Goal: Navigation & Orientation: Find specific page/section

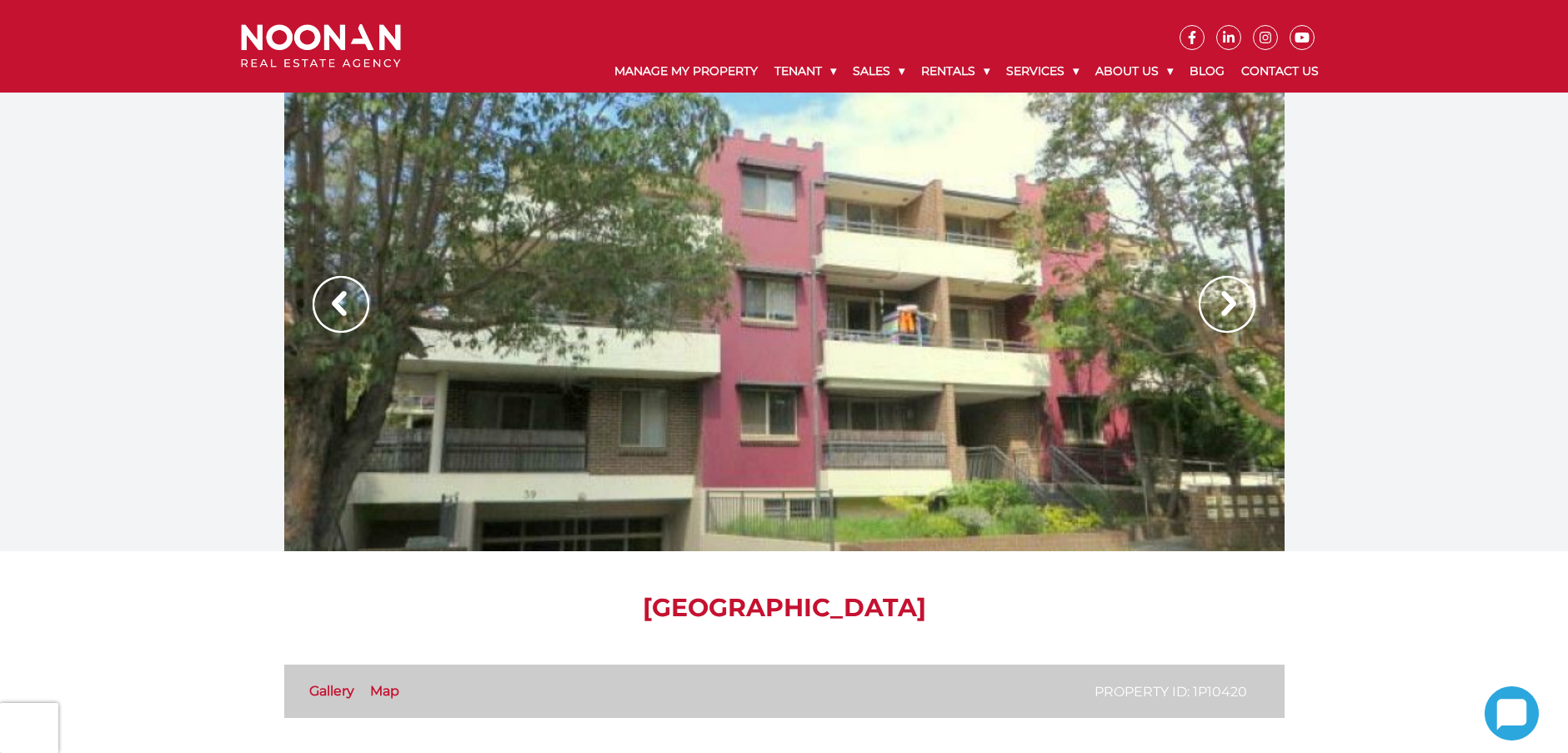
click at [887, 379] on div at bounding box center [784, 321] width 1000 height 458
click at [1223, 307] on img at bounding box center [1227, 305] width 57 height 57
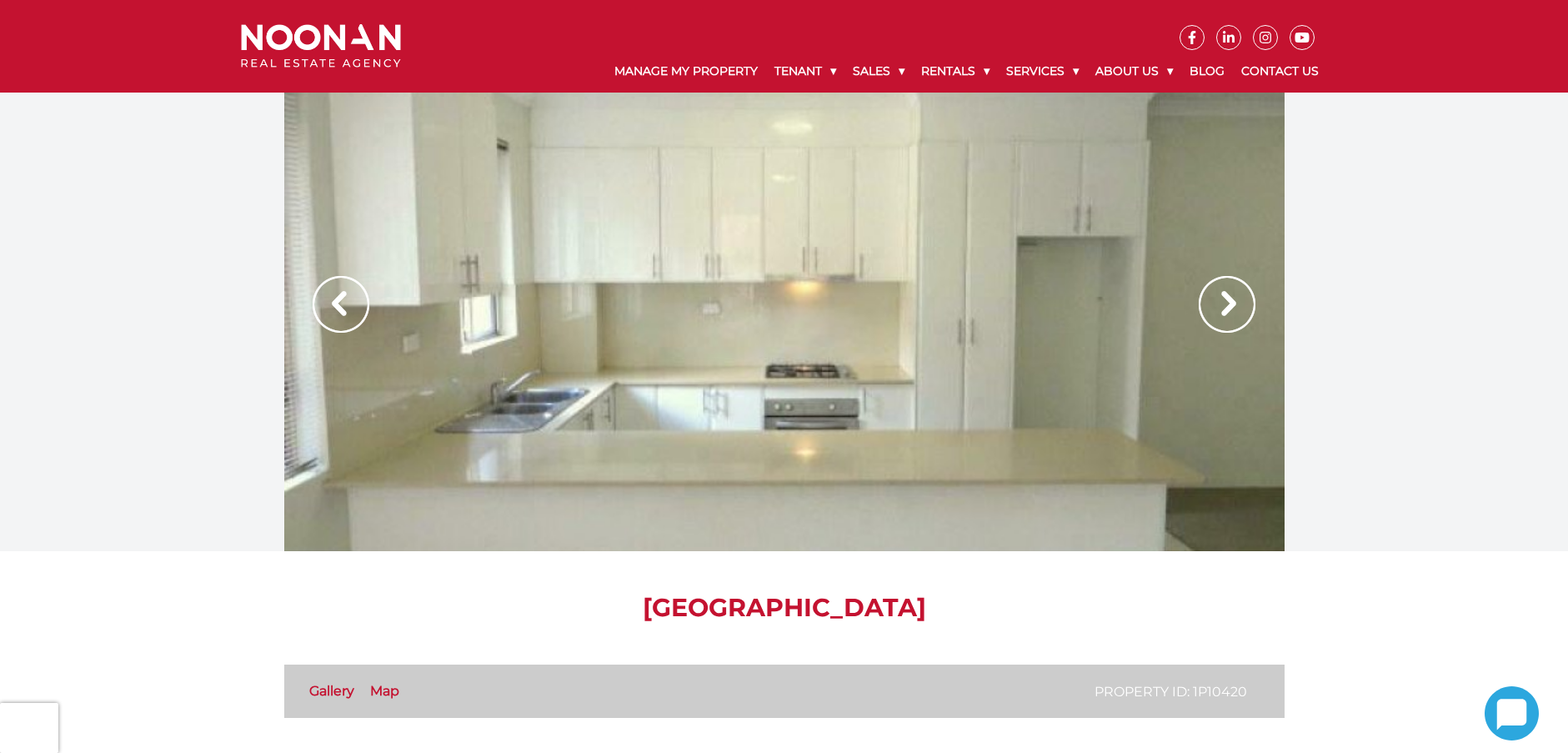
click at [1223, 307] on img at bounding box center [1227, 305] width 57 height 57
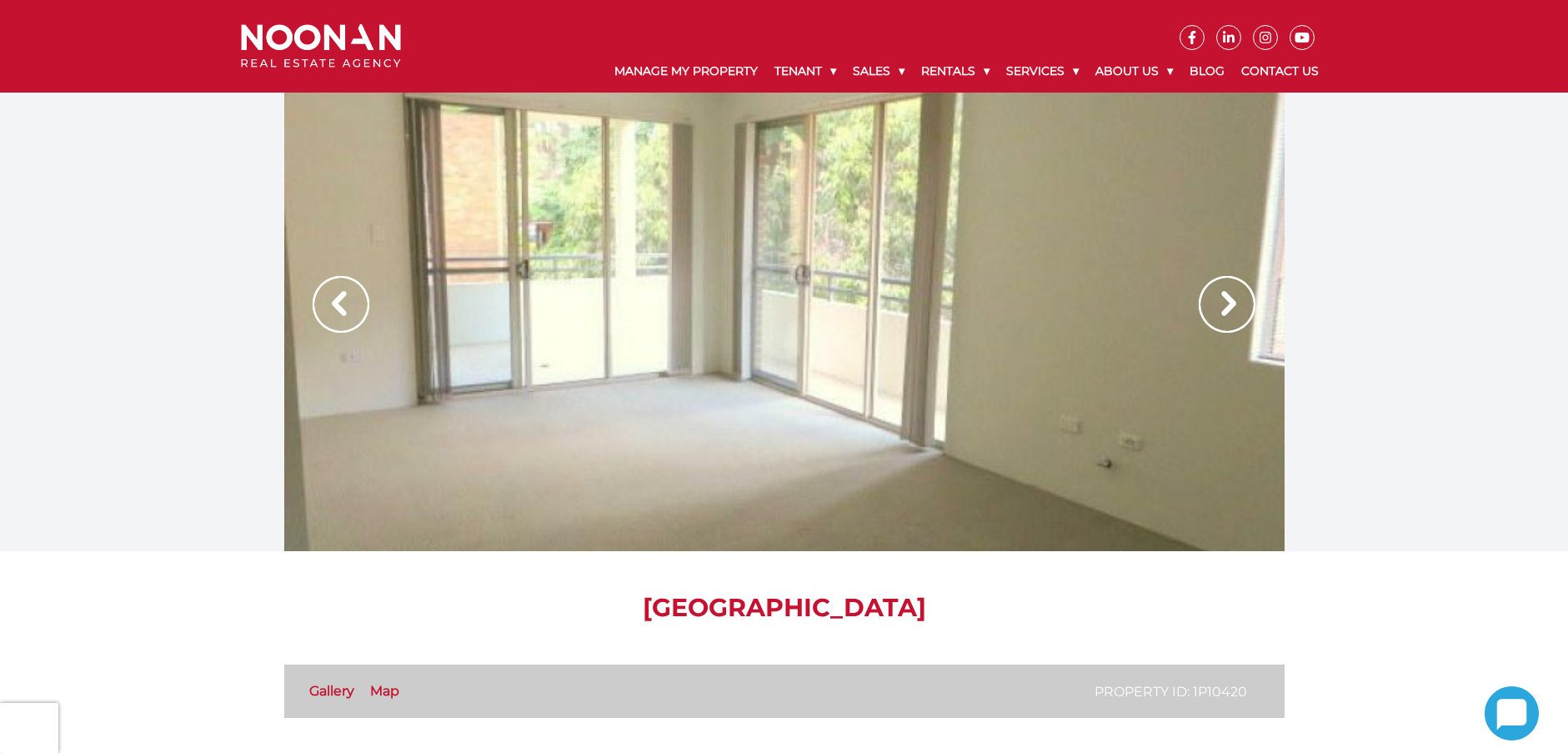
click at [1223, 307] on img at bounding box center [1227, 305] width 57 height 57
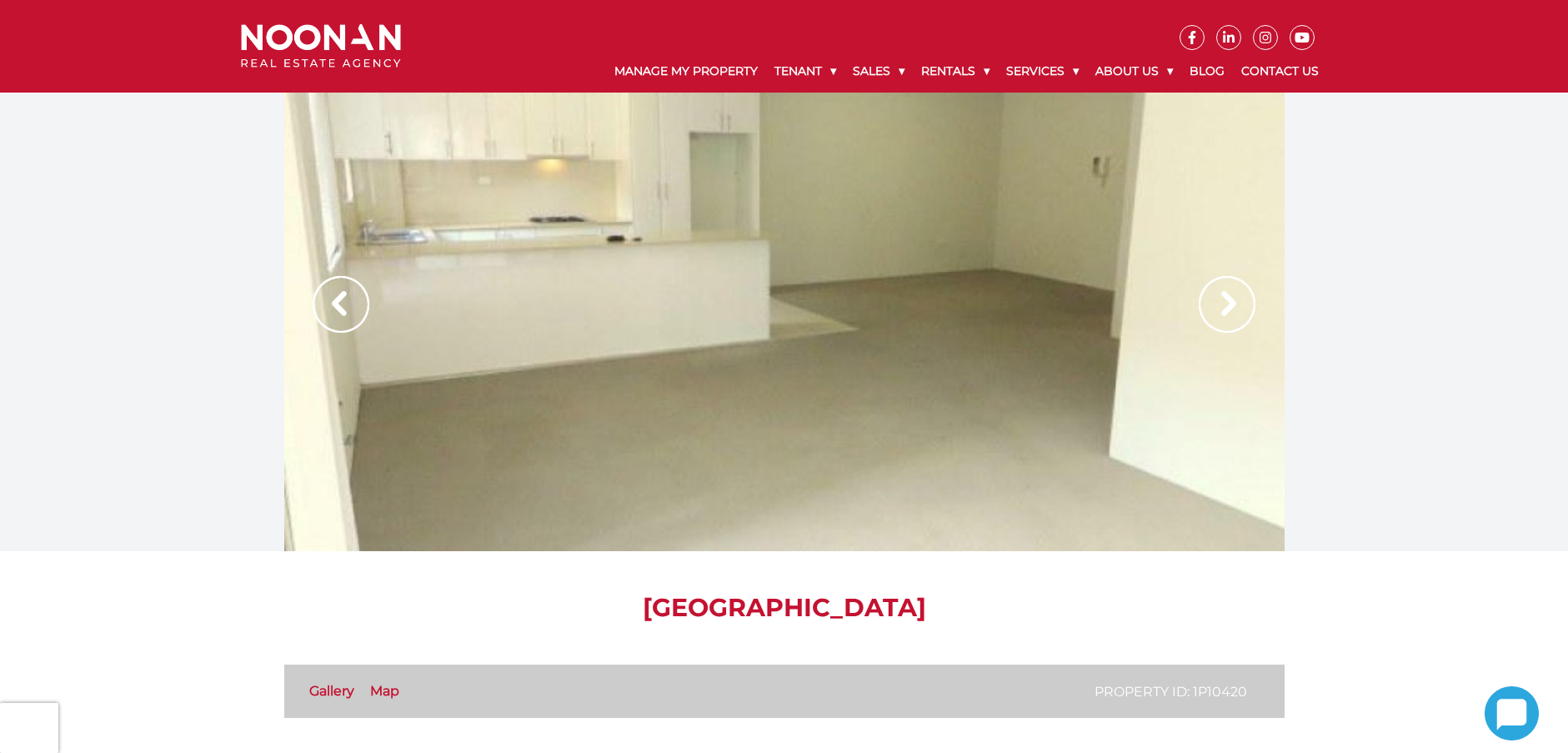
click at [1223, 307] on img at bounding box center [1227, 305] width 57 height 57
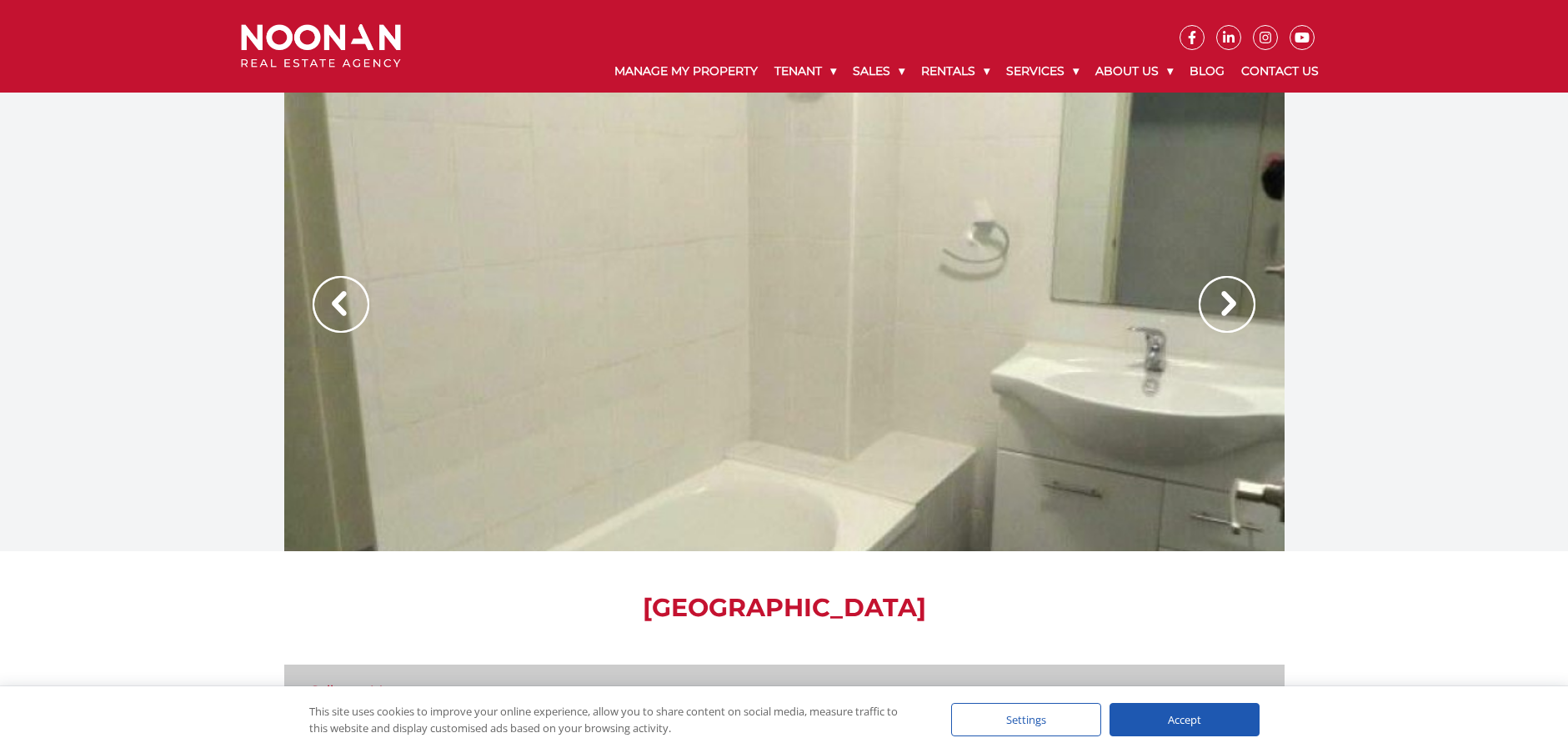
click at [1223, 307] on img at bounding box center [1227, 305] width 57 height 57
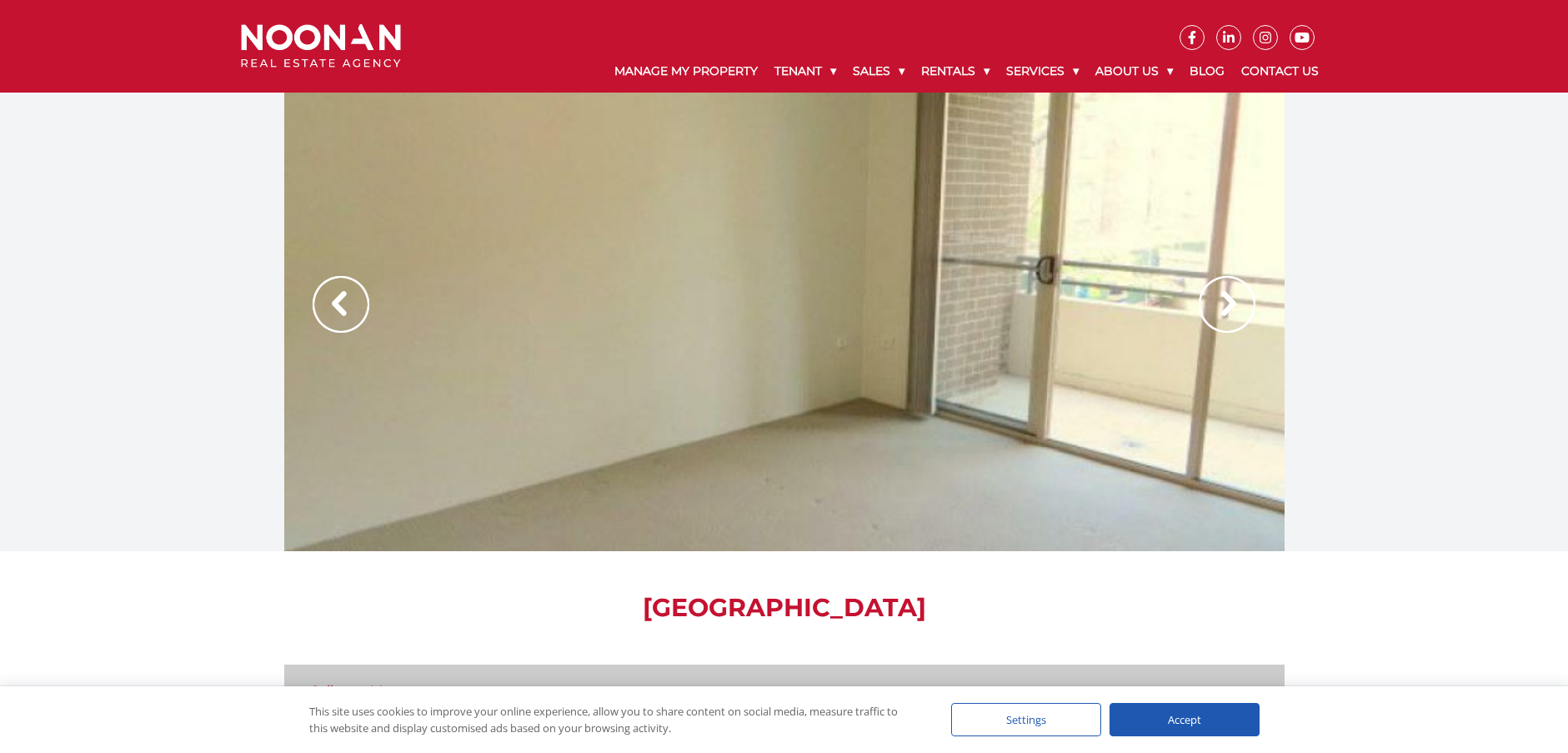
click at [1223, 307] on img at bounding box center [1227, 305] width 57 height 57
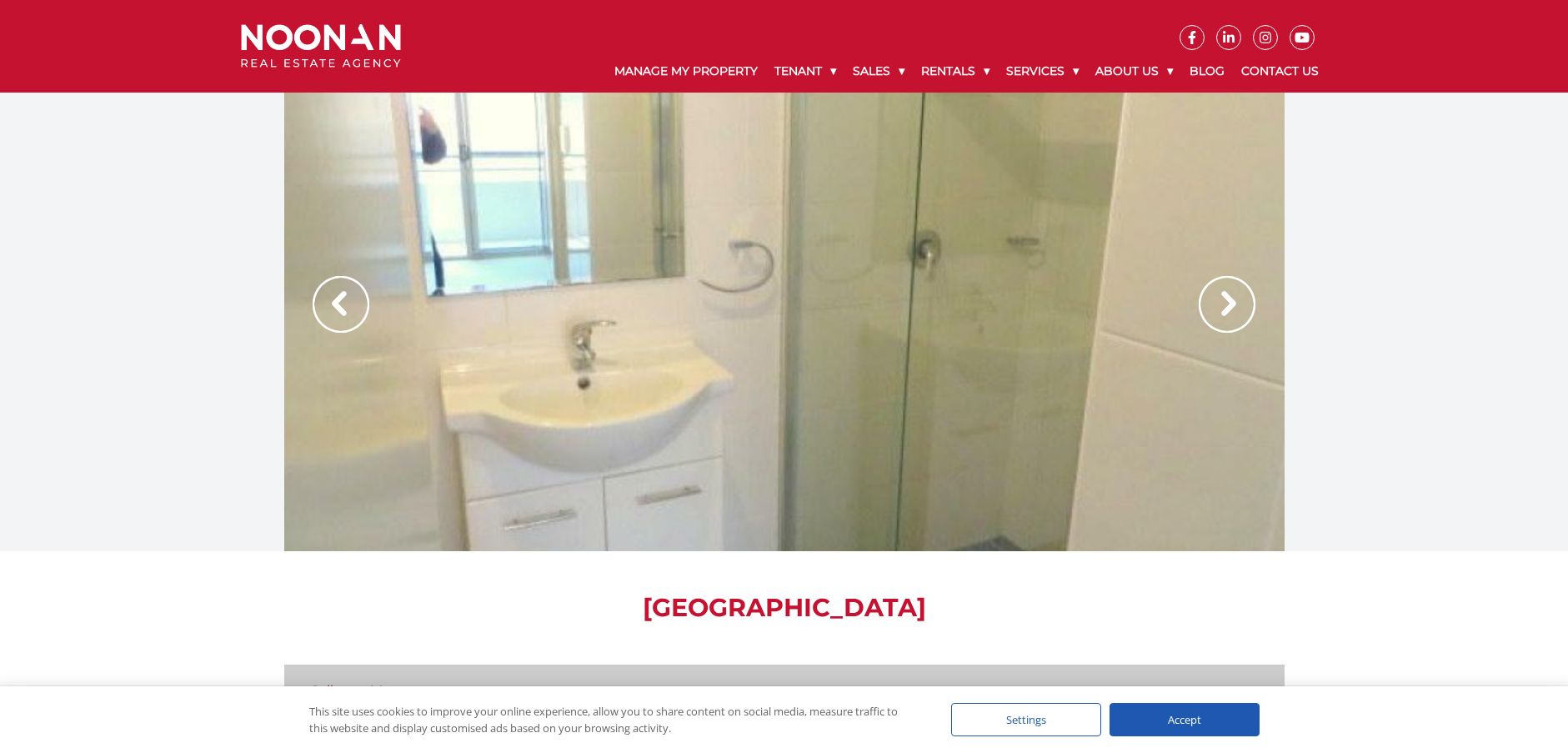
click at [1223, 307] on img at bounding box center [1227, 305] width 57 height 57
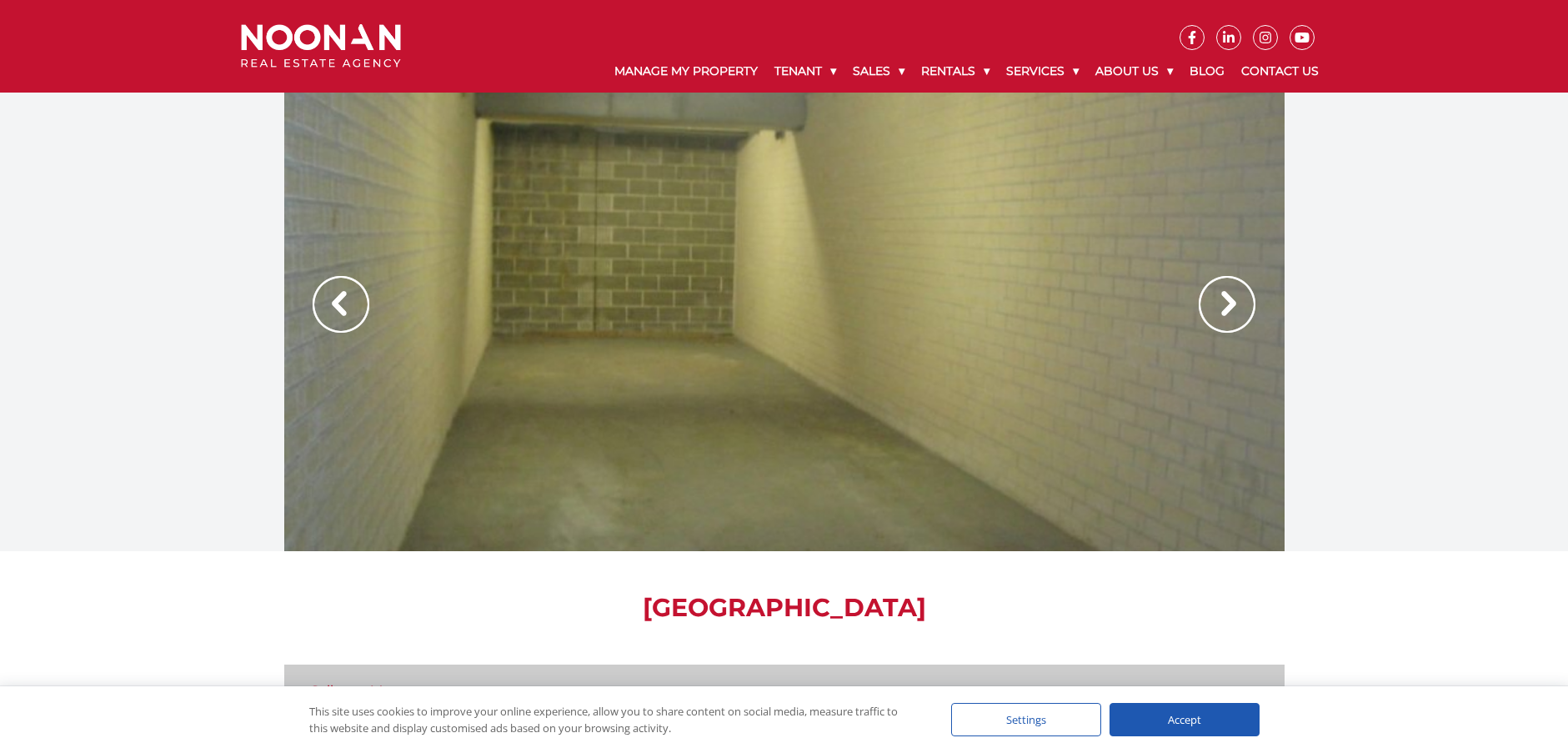
click at [1223, 307] on img at bounding box center [1227, 305] width 57 height 57
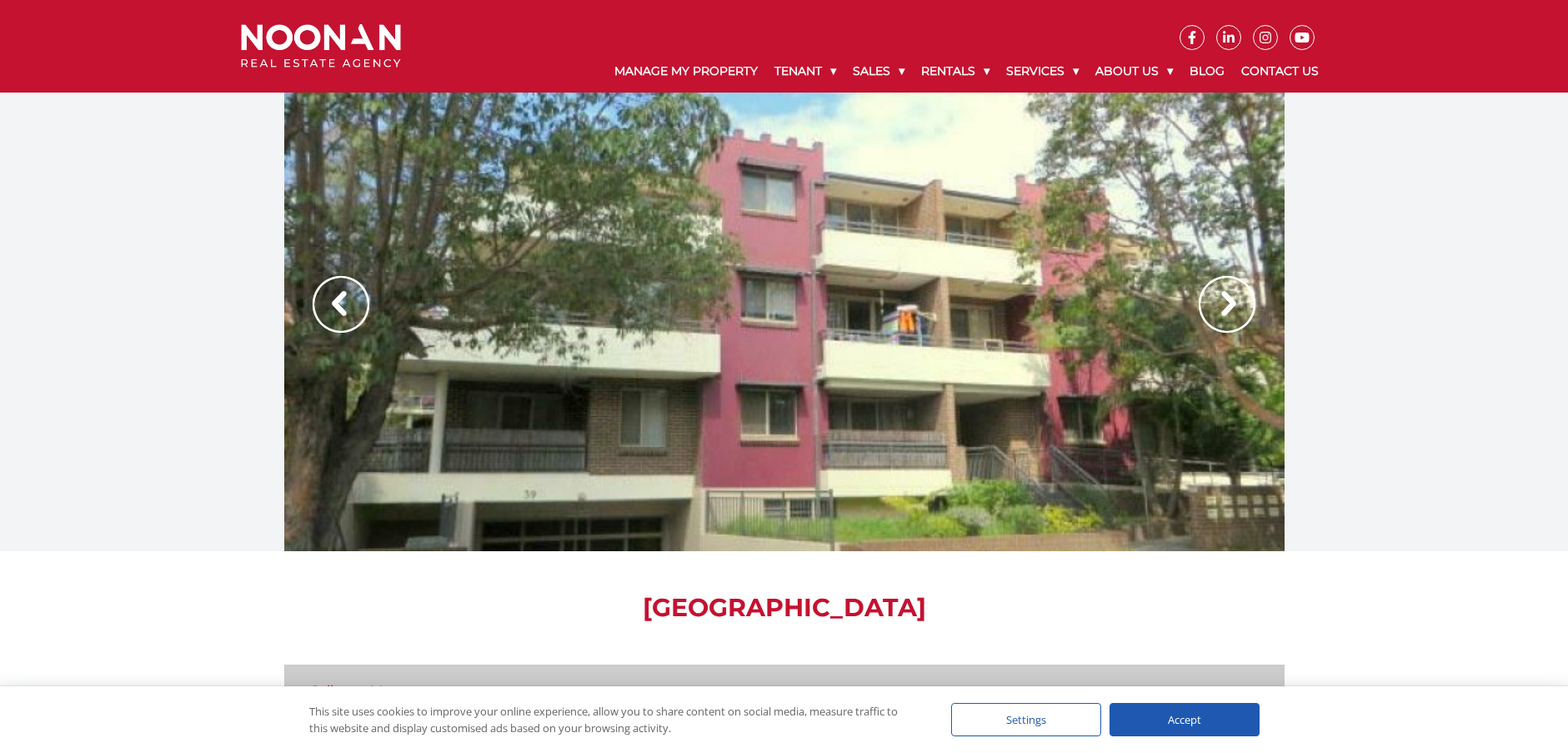
click at [1223, 307] on img at bounding box center [1227, 305] width 57 height 57
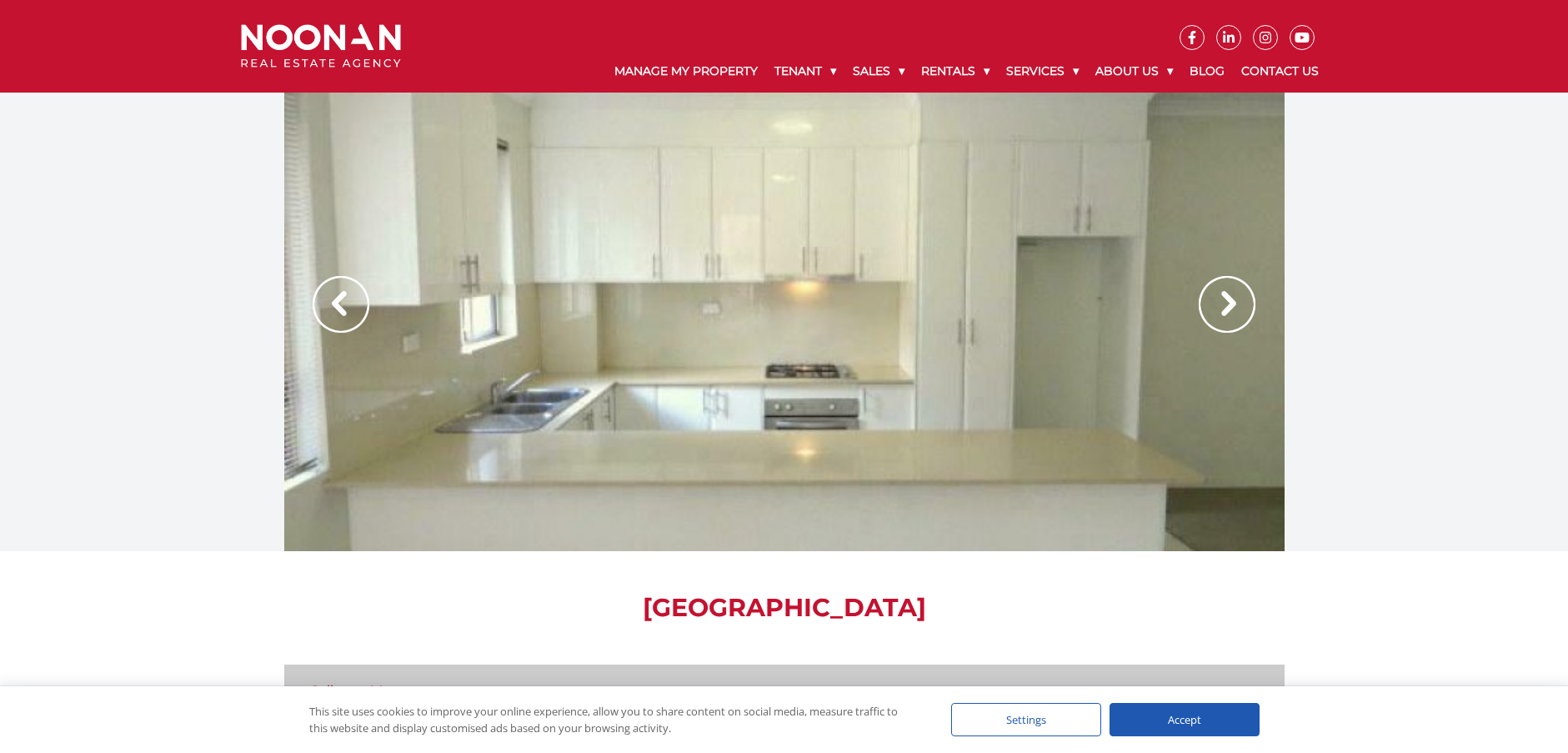
click at [1223, 307] on img at bounding box center [1227, 305] width 57 height 57
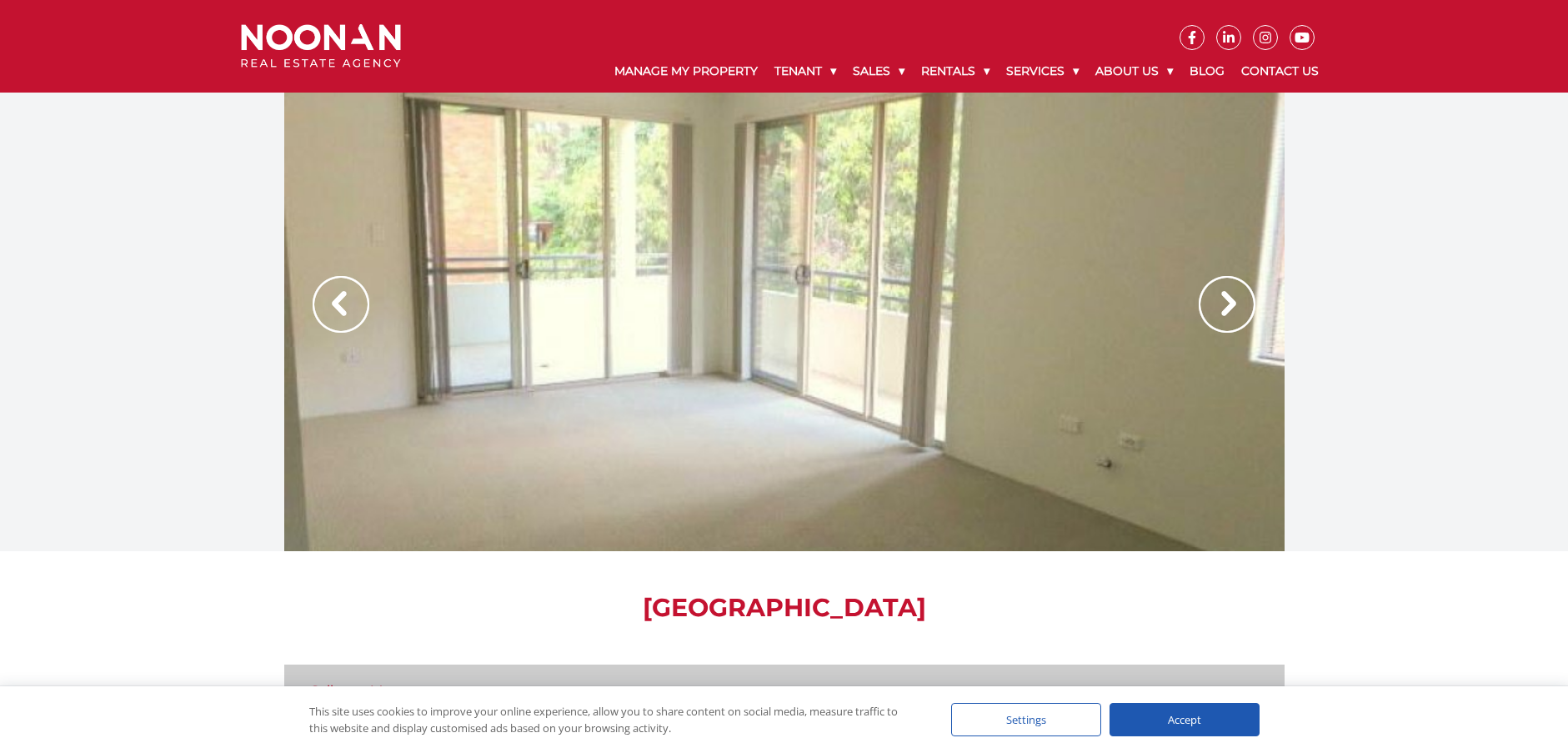
click at [1223, 307] on img at bounding box center [1227, 305] width 57 height 57
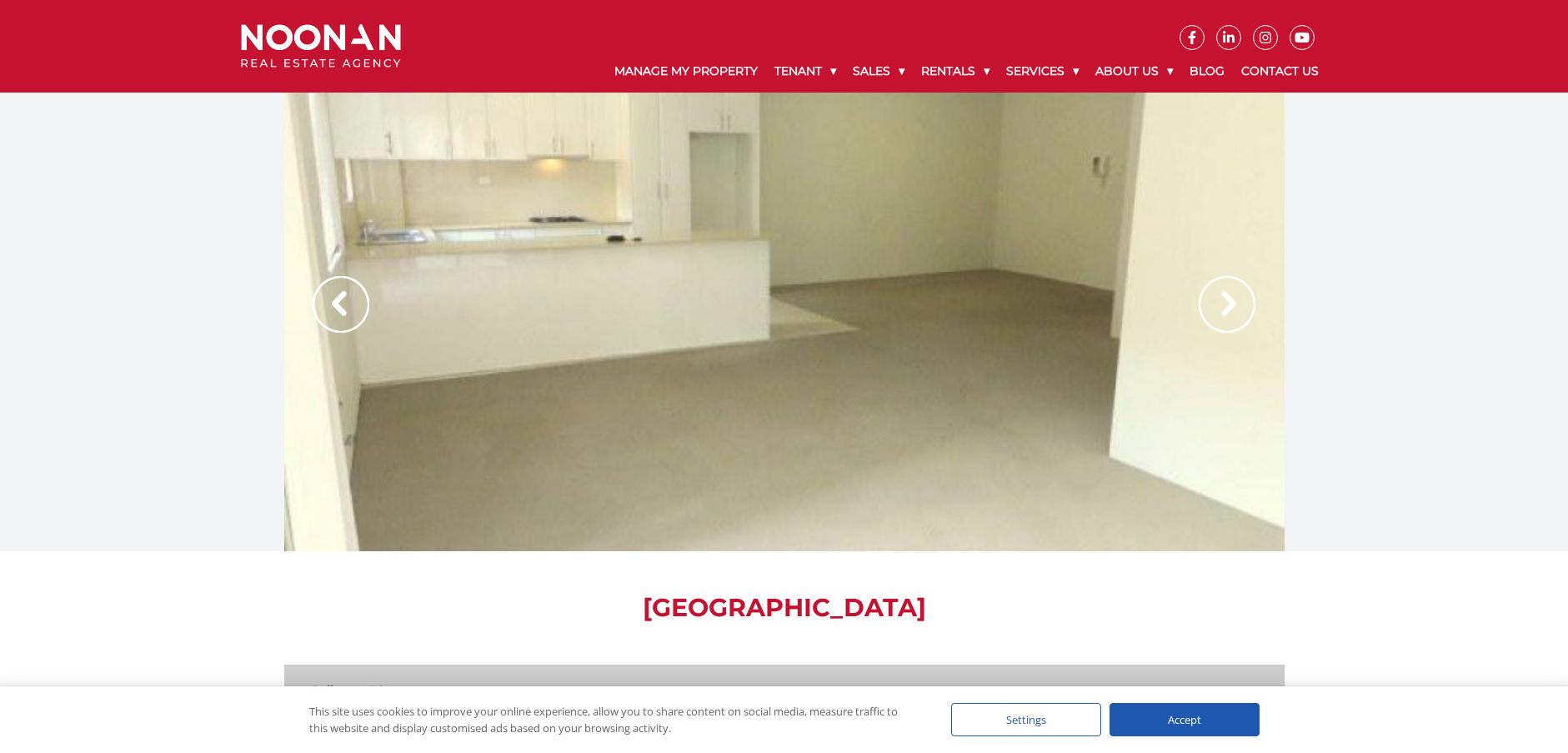
click at [1223, 307] on img at bounding box center [1227, 305] width 57 height 57
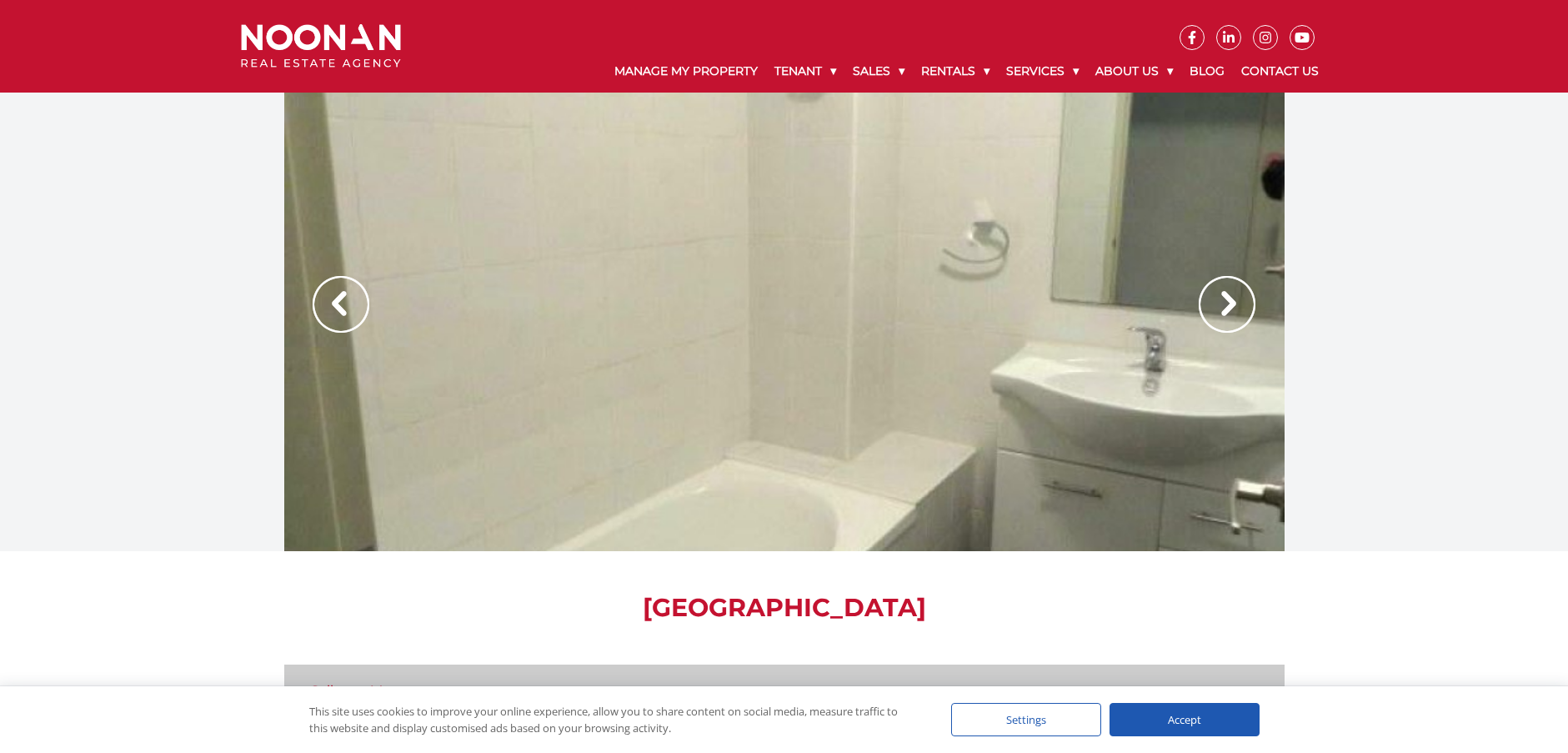
click at [1223, 307] on img at bounding box center [1227, 305] width 57 height 57
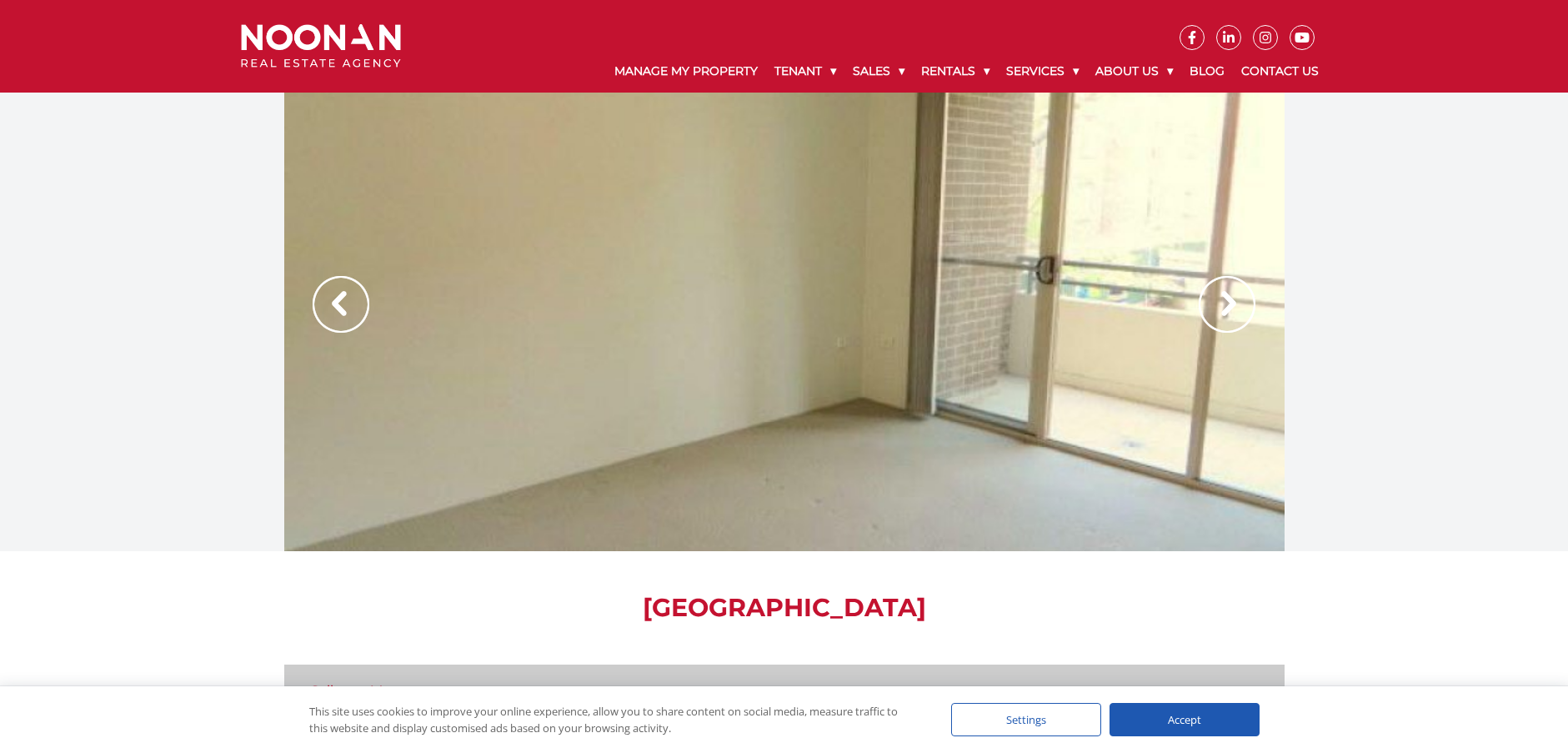
click at [1223, 307] on img at bounding box center [1227, 305] width 57 height 57
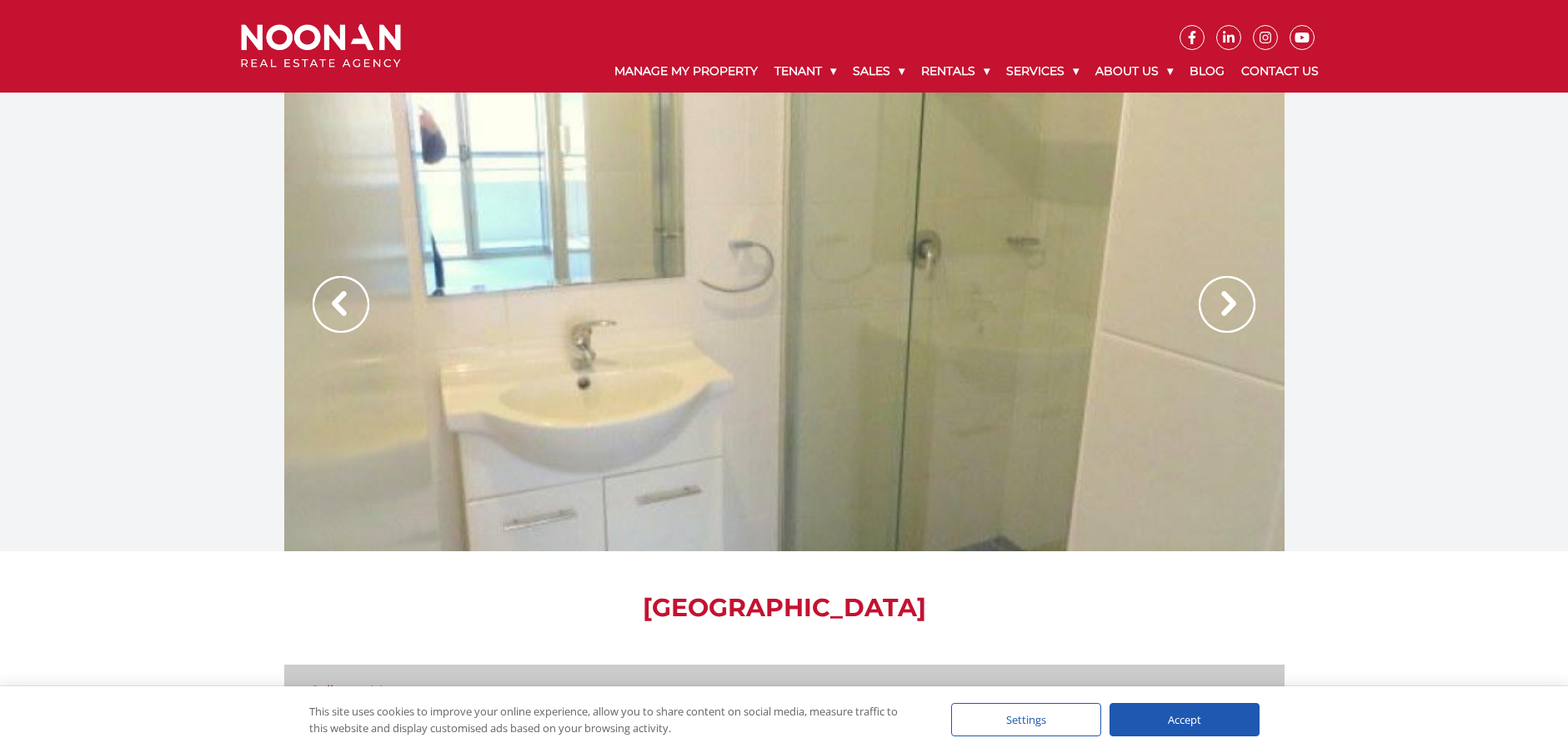
click at [1223, 307] on img at bounding box center [1227, 305] width 57 height 57
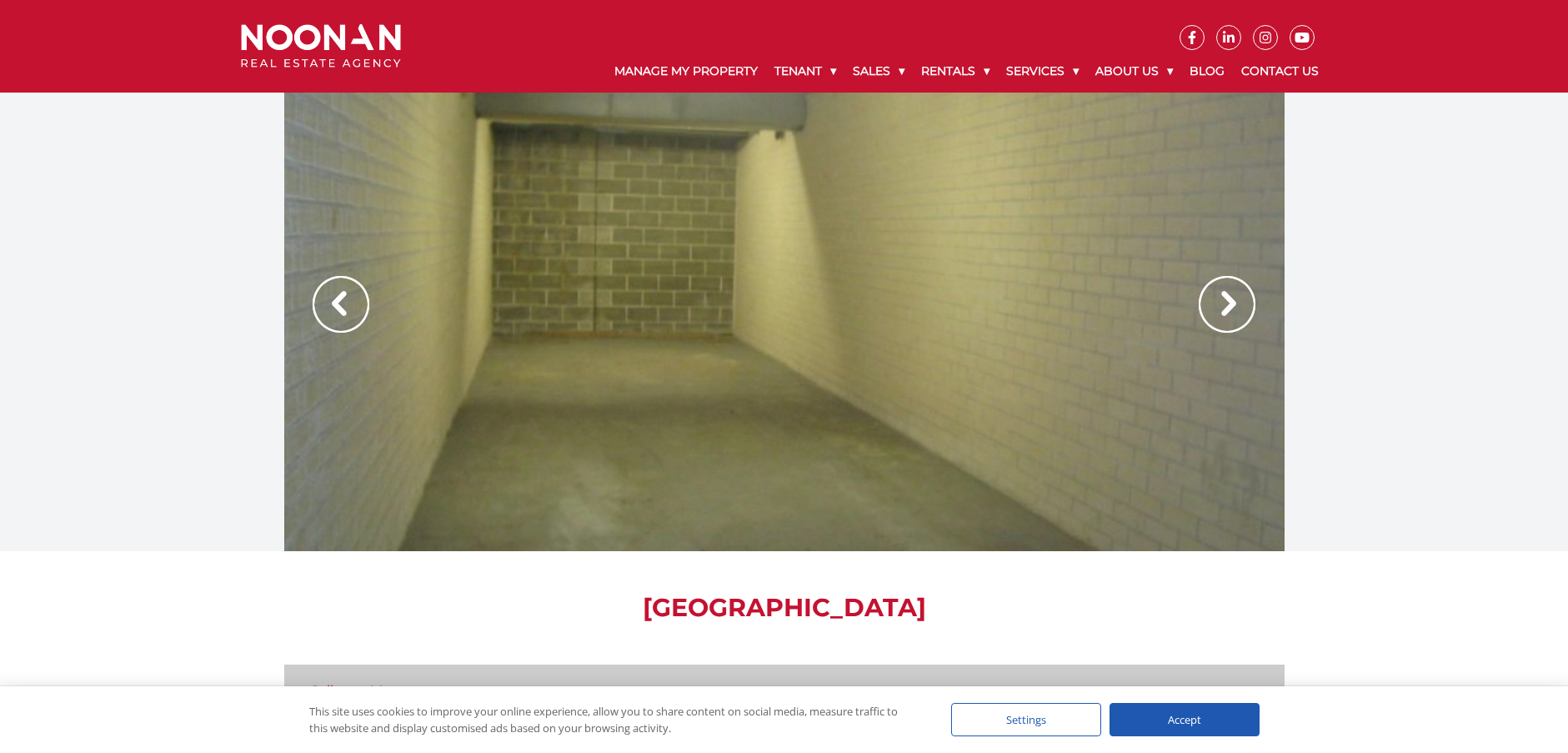
click at [1435, 276] on div at bounding box center [784, 321] width 1568 height 458
